Goal: Information Seeking & Learning: Learn about a topic

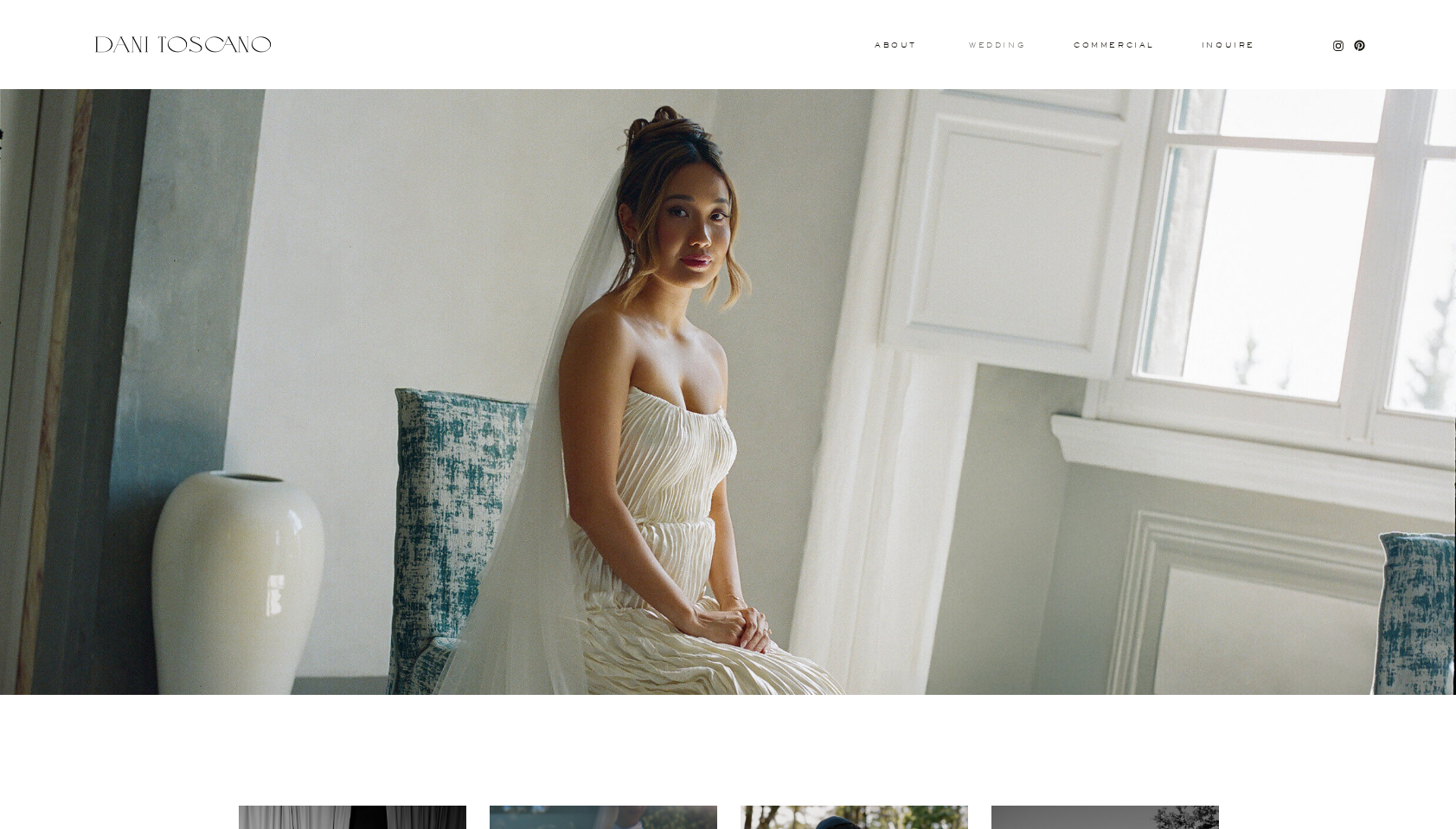
click at [993, 46] on h3 "wedding" at bounding box center [997, 44] width 56 height 6
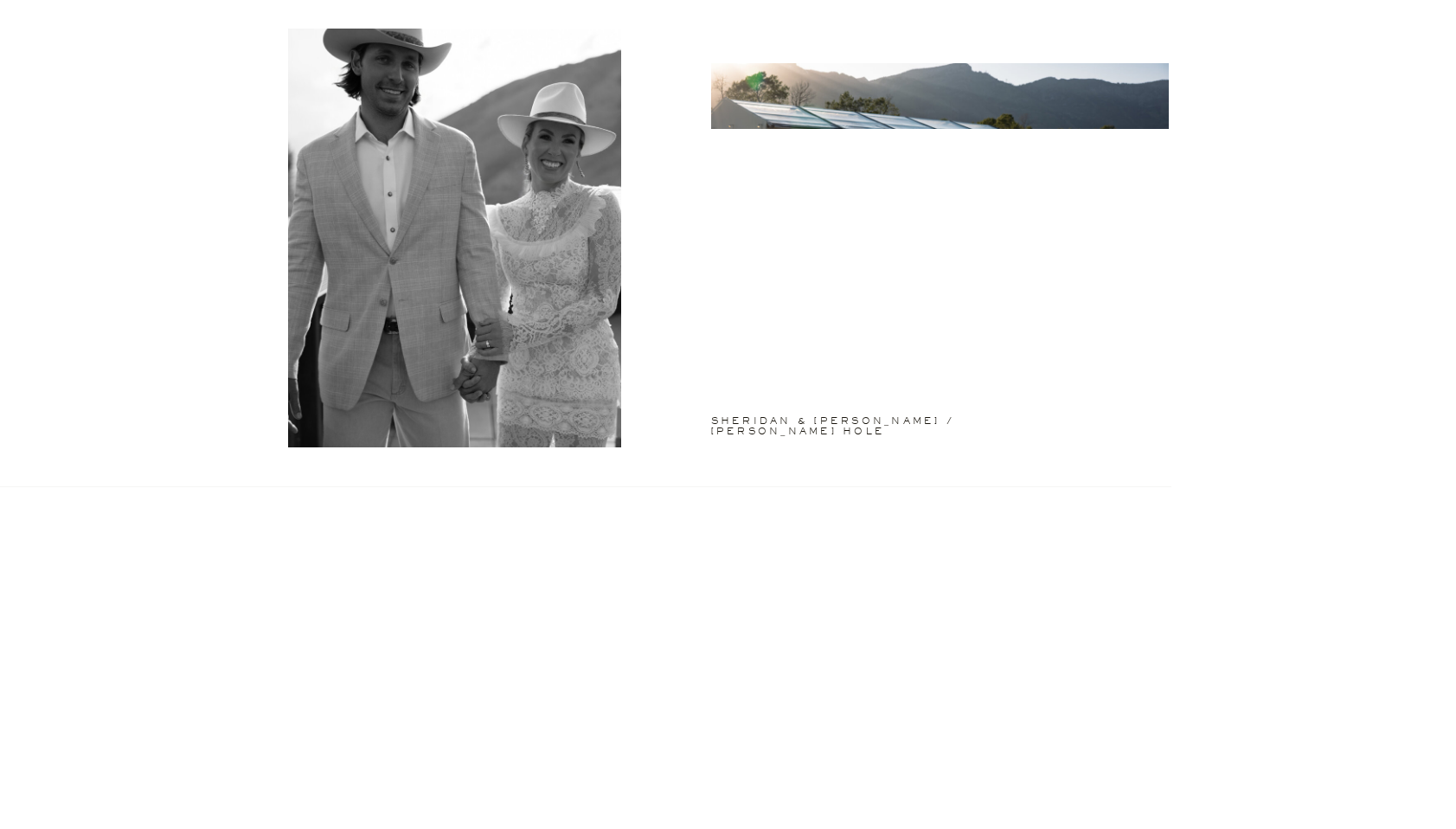
scroll to position [1418, 0]
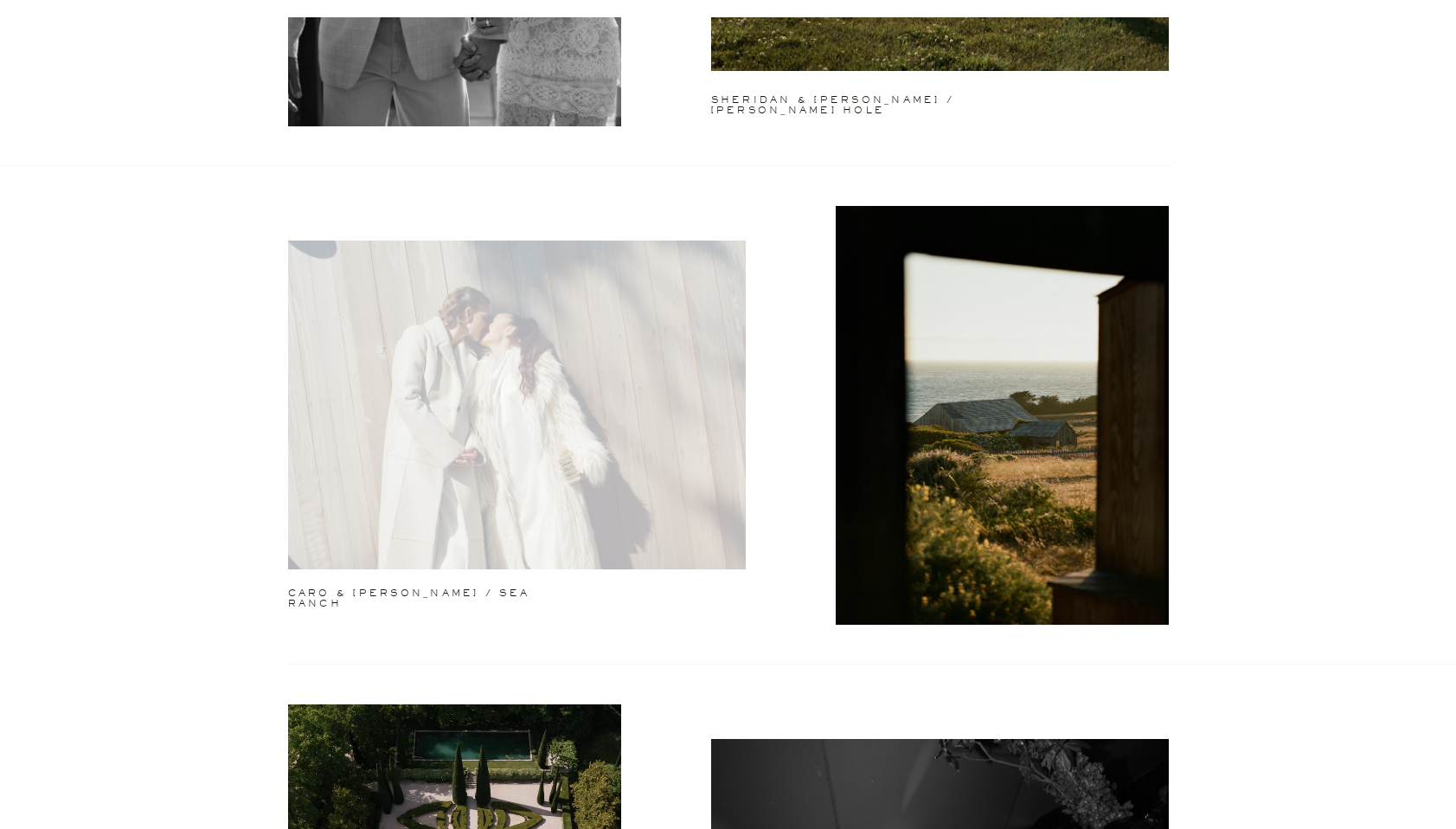
click at [503, 397] on div at bounding box center [517, 405] width 458 height 329
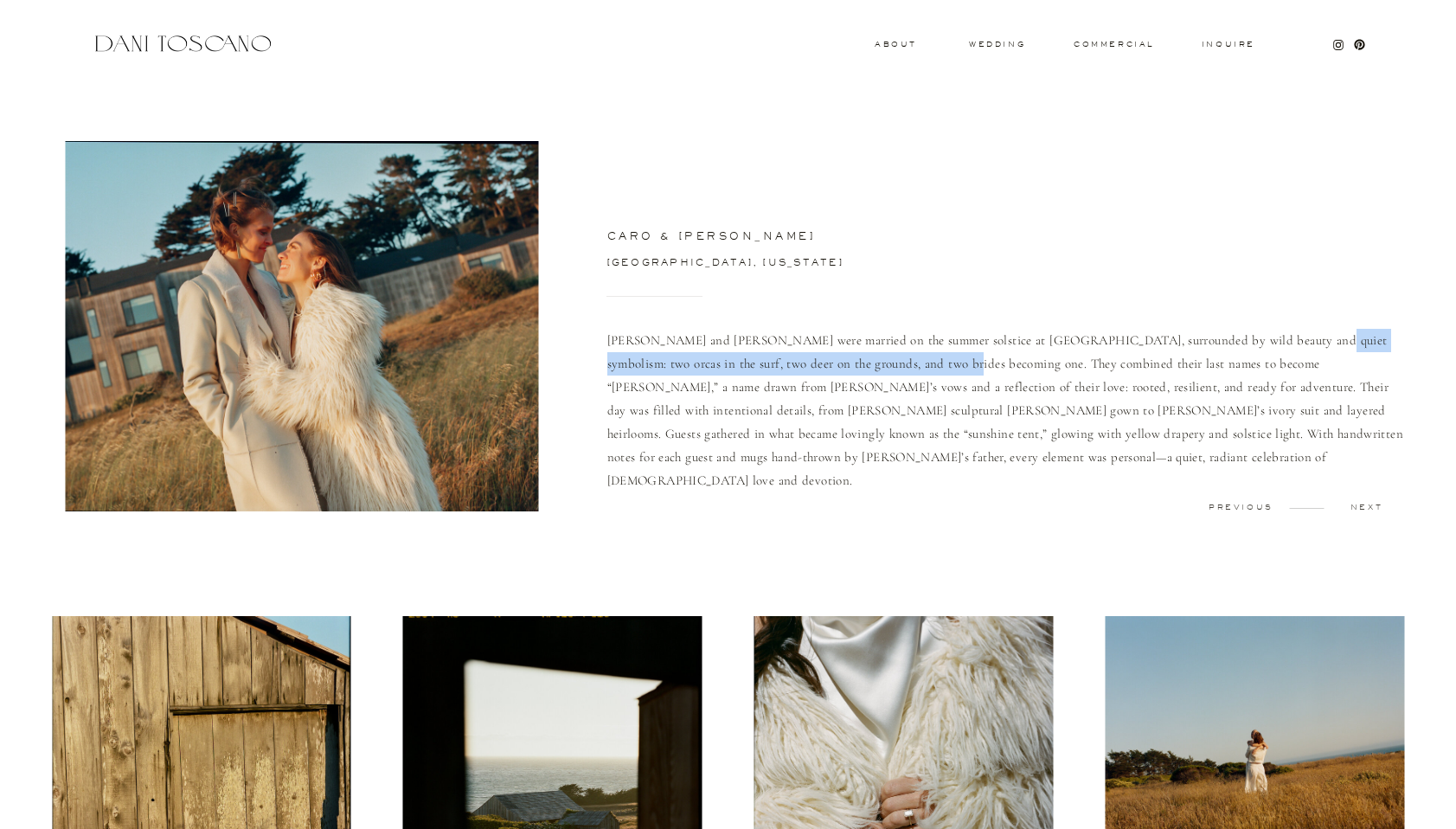
drag, startPoint x: 1273, startPoint y: 338, endPoint x: 881, endPoint y: 362, distance: 392.7
click at [881, 362] on p "[PERSON_NAME] and [PERSON_NAME] were married on the summer solstice at [GEOGRAP…" at bounding box center [1009, 420] width 802 height 182
copy p "two orcas in the surf, two deer on the grounds, and two brides becoming one."
